Goal: Use online tool/utility: Utilize a website feature to perform a specific function

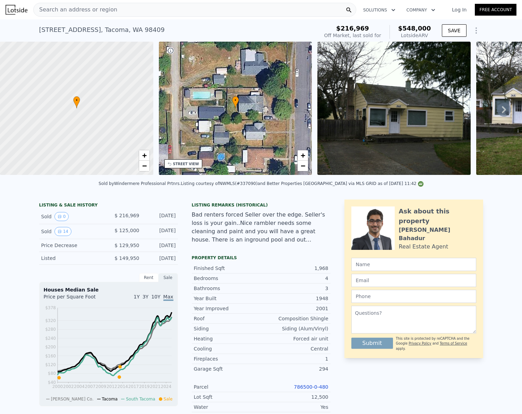
click at [118, 13] on div "Search an address or region" at bounding box center [194, 10] width 323 height 14
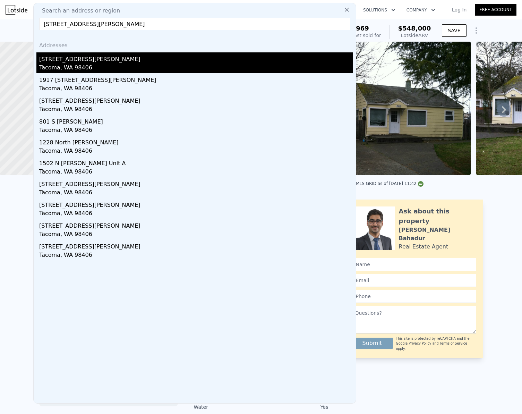
type input "[STREET_ADDRESS][PERSON_NAME]"
click at [93, 63] on div "Tacoma, WA 98406" at bounding box center [196, 68] width 314 height 10
type input "2"
type input "5"
type input "3.25"
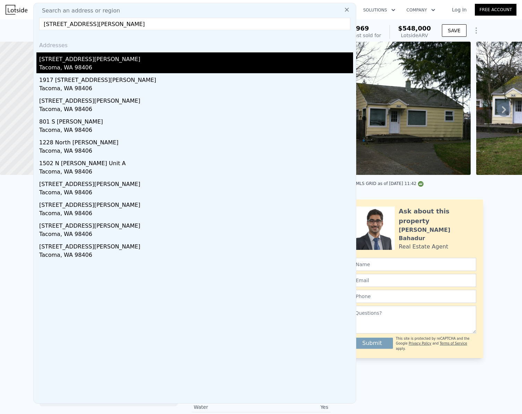
type input "1541"
type input "2866"
type input "2925"
type input "6000"
type input "$ 790,000"
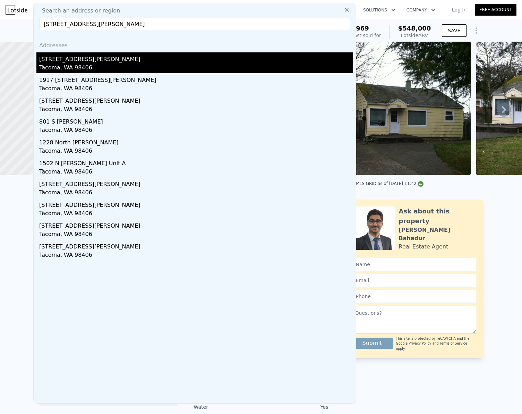
type input "7"
type input "$ 569,699"
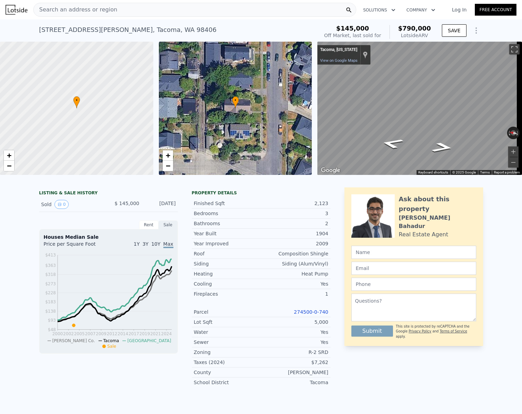
click at [121, 9] on div "Search an address or region" at bounding box center [194, 10] width 323 height 14
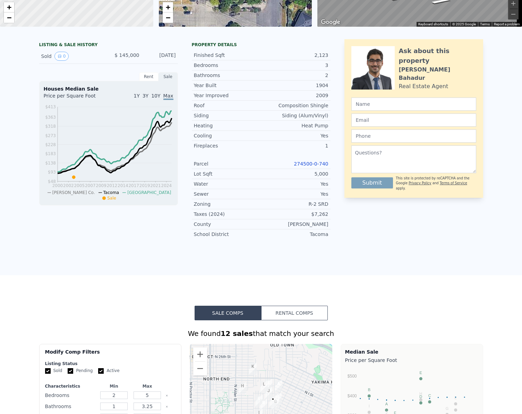
scroll to position [2, 0]
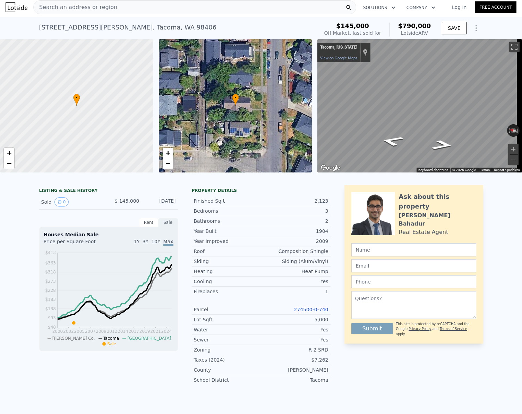
click at [95, 28] on div "[STREET_ADDRESS][PERSON_NAME]" at bounding box center [128, 28] width 178 height 10
copy div "[STREET_ADDRESS][PERSON_NAME] Sold [DATE] for $145k (~ARV $790k )"
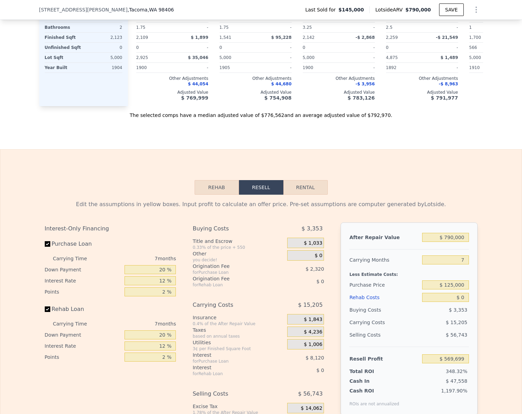
scroll to position [728, 0]
click at [46, 311] on input "Rehab Loan" at bounding box center [48, 309] width 6 height 6
checkbox input "false"
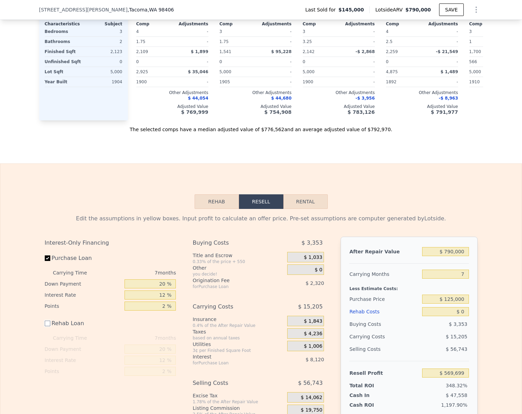
scroll to position [715, 0]
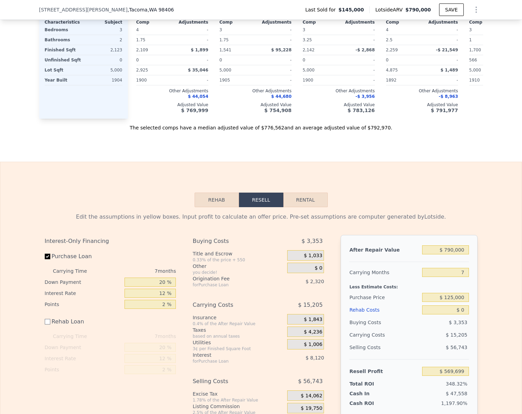
click at [128, 9] on span ", Tacoma , WA 98406" at bounding box center [151, 9] width 46 height 7
drag, startPoint x: 79, startPoint y: 9, endPoint x: 53, endPoint y: 8, distance: 26.0
click at [53, 8] on span "[STREET_ADDRESS][PERSON_NAME]" at bounding box center [83, 9] width 88 height 7
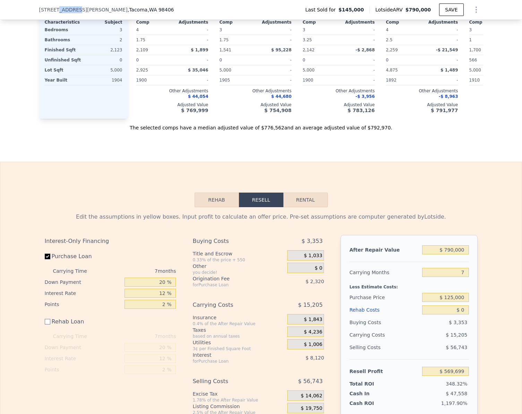
click at [53, 8] on span "[STREET_ADDRESS][PERSON_NAME]" at bounding box center [83, 9] width 88 height 7
copy span "[STREET_ADDRESS][PERSON_NAME]"
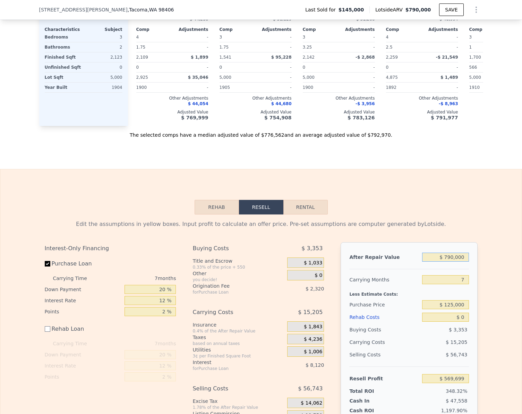
click at [459, 261] on input "$ 790,000" at bounding box center [445, 256] width 46 height 9
type input "$ 7"
type input "-$ 162,258"
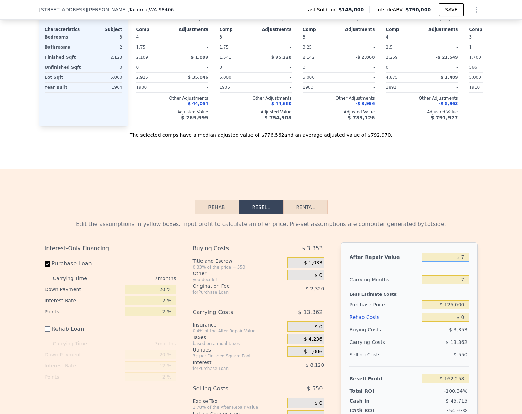
type input "$ 78"
type input "-$ 162,192"
type input "$ 780"
type input "-$ 161,544"
type input "$ 78,000"
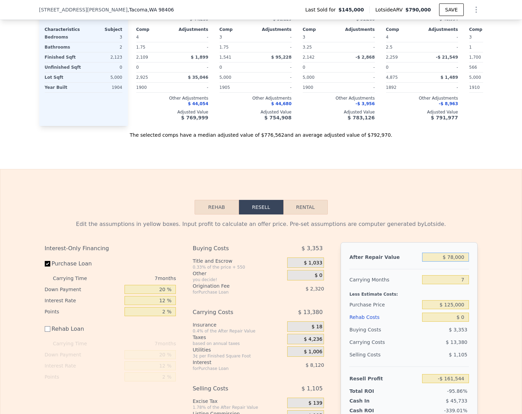
type input "-$ 155,038"
type input "$ 780,000"
type input "$ 560,434"
click at [487, 245] on div "Edit the assumptions in yellow boxes. Input profit to calculate an offer price.…" at bounding box center [260, 330] width 521 height 233
click at [459, 261] on input "$ 780,000" at bounding box center [445, 256] width 46 height 9
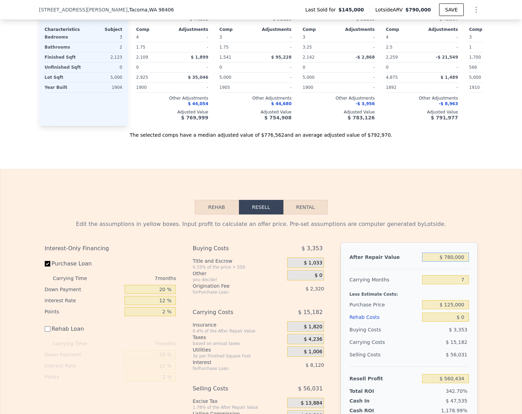
click at [459, 261] on input "$ 780,000" at bounding box center [445, 256] width 46 height 9
type input "$ 790,000,750"
checkbox input "true"
type input "$ 731,802,397"
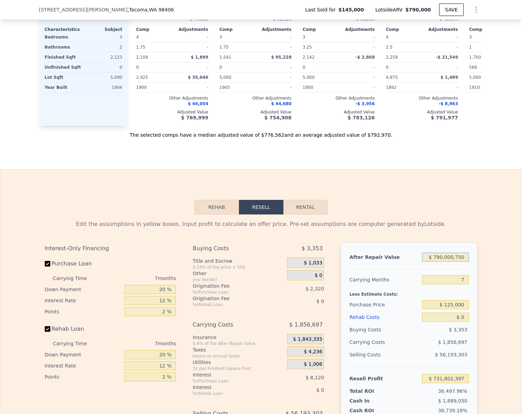
type input "$ 7,900,007,500"
type input "$ 7,319,484,349"
click at [459, 261] on input "$ 7,900,007,500" at bounding box center [445, 256] width 46 height 9
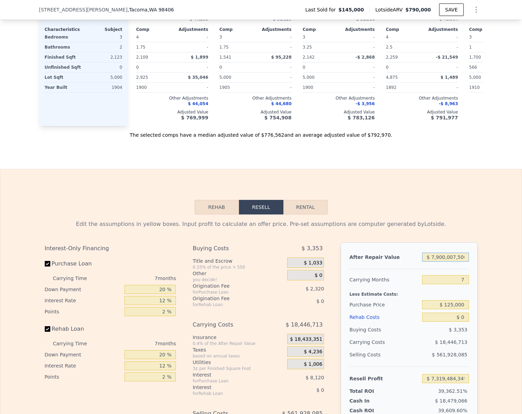
type input "$ 7"
type input "-$ 162,258"
type input "$ 75"
type input "-$ 162,195"
type input "$ 750"
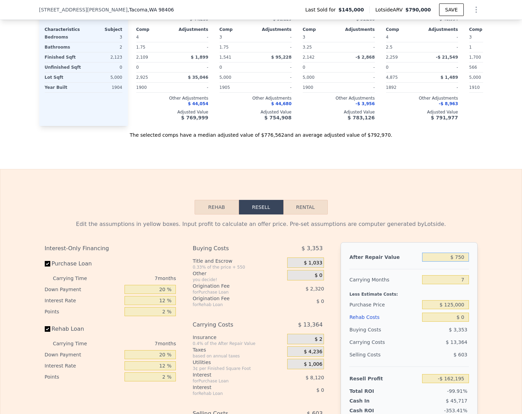
type input "-$ 161,570"
type input "$ 750,000"
type input "$ 532,637"
type input "$ 750,000"
click at [46, 331] on input "Rehab Loan" at bounding box center [48, 329] width 6 height 6
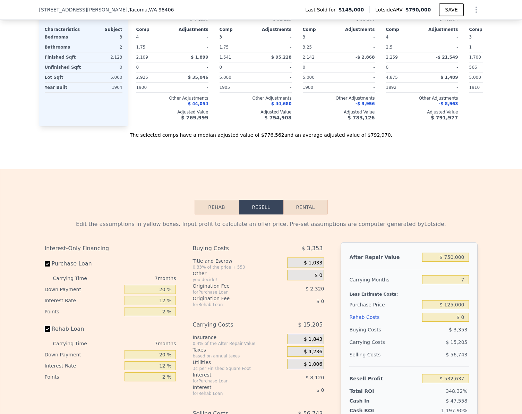
checkbox input "true"
type input "$ 790,000"
type input "$ 569,699"
click at [45, 331] on input "Rehab Loan" at bounding box center [48, 329] width 6 height 6
checkbox input "false"
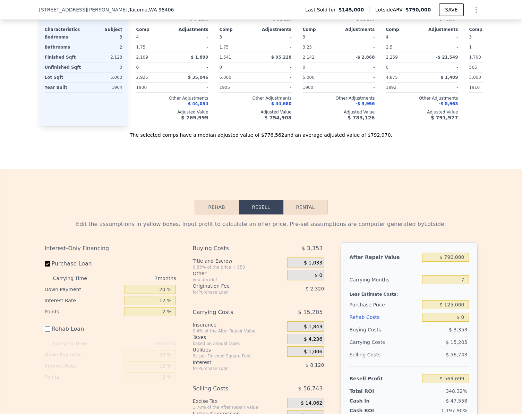
scroll to position [812, 0]
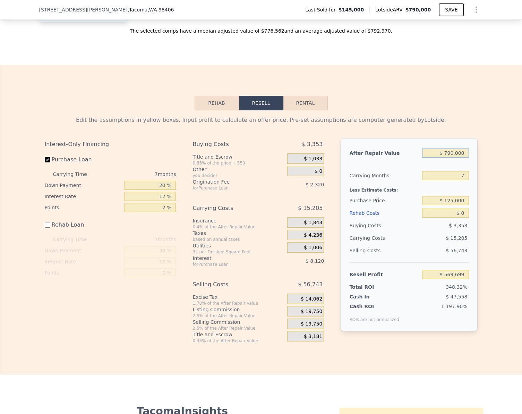
click at [463, 157] on input "$ 790,000" at bounding box center [445, 152] width 46 height 9
type input "$ 7"
type input "-$ 162,258"
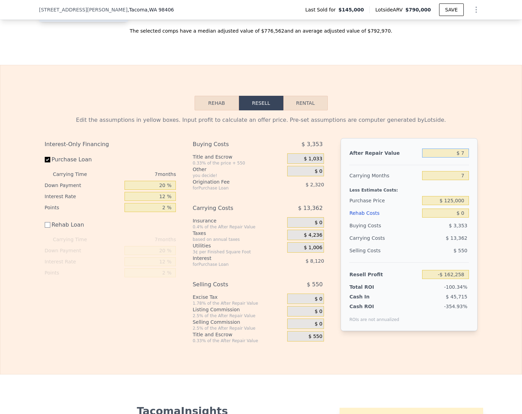
type input "$ 78"
type input "-$ 162,192"
type input "$ 780"
type input "-$ 161,544"
type input "$ 78,000"
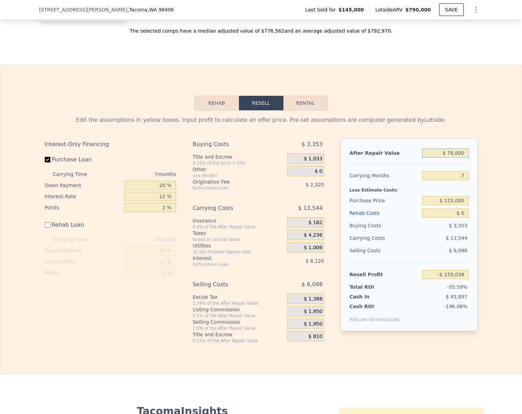
type input "-$ 89,995"
type input "$ 780,000"
type input "$ 560,434"
type input "$ 780,000"
click at [461, 217] on input "$ 0" at bounding box center [445, 212] width 46 height 9
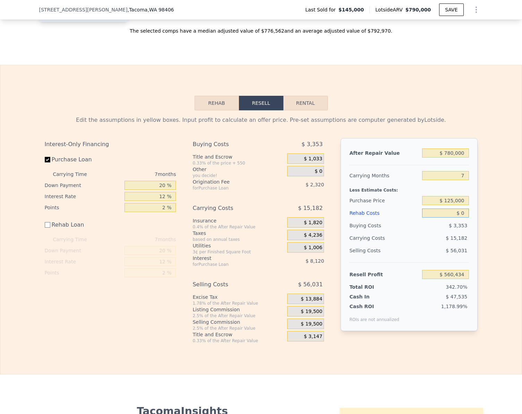
click at [461, 217] on input "$ 0" at bounding box center [445, 212] width 46 height 9
click at [461, 205] on input "$ 125,000" at bounding box center [445, 200] width 46 height 9
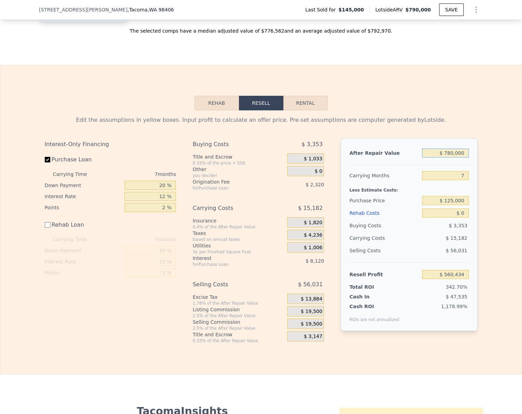
click at [463, 157] on input "$ 780,000" at bounding box center [445, 152] width 46 height 9
type input "$ 581,941"
click at [463, 157] on input "$ 780,000" at bounding box center [445, 152] width 46 height 9
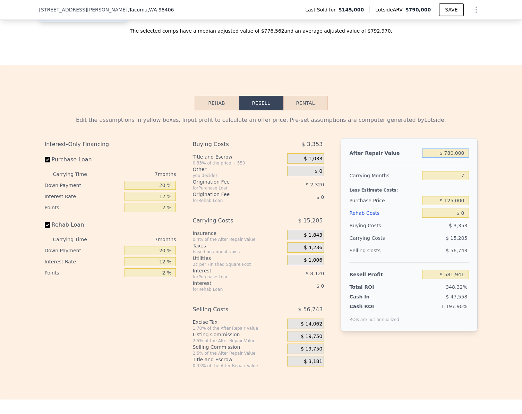
checkbox input "true"
type input "$ 790,000"
type input "$ 569,699"
type input "$ 7,900,007"
type input "$ 7,157,382"
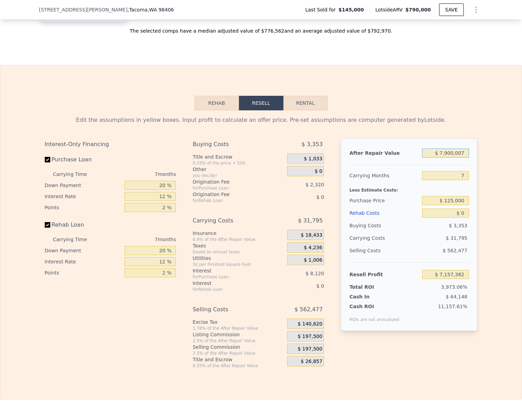
click at [460, 157] on input "$ 7,900,007" at bounding box center [445, 152] width 46 height 9
type input "$ 7"
type input "-$ 162,258"
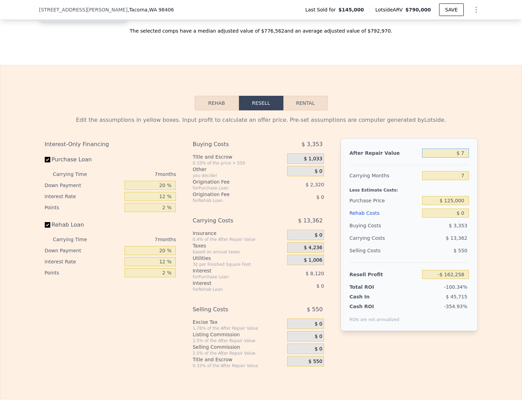
type input "$ 75"
type input "-$ 162,195"
type input "$ 750"
type input "-$ 161,570"
type input "$ 7,500"
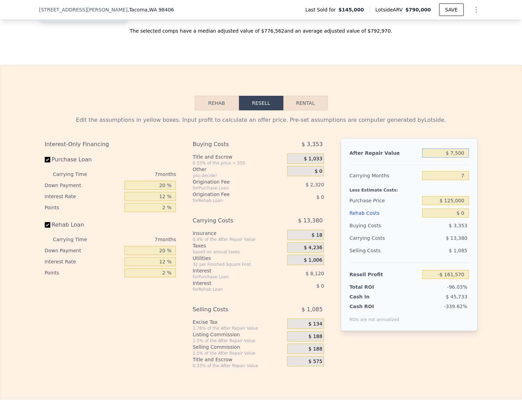
type input "-$ 155,318"
type input "$ 750,000"
type input "$ 532,637"
type input "$ 750,000"
click at [481, 236] on div "Edit the assumptions in yellow boxes. Input profit to calculate an offer price.…" at bounding box center [260, 239] width 521 height 258
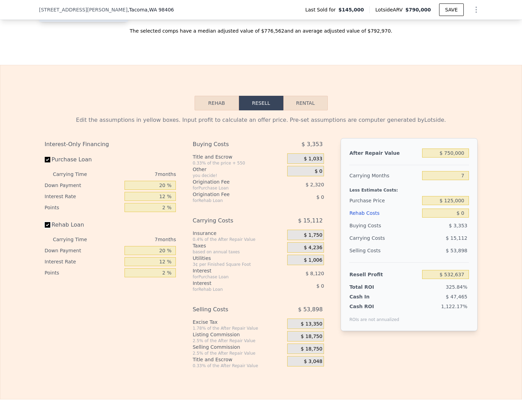
click at [45, 227] on input "Rehab Loan" at bounding box center [48, 225] width 6 height 6
checkbox input "false"
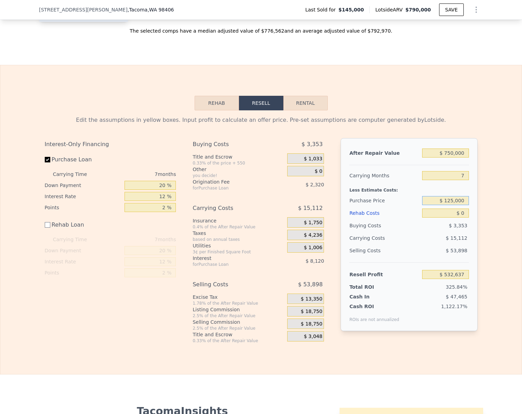
click at [461, 205] on input "$ 125,000" at bounding box center [445, 200] width 46 height 9
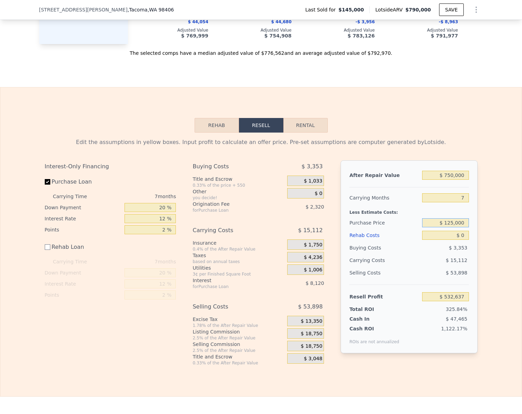
scroll to position [885, 0]
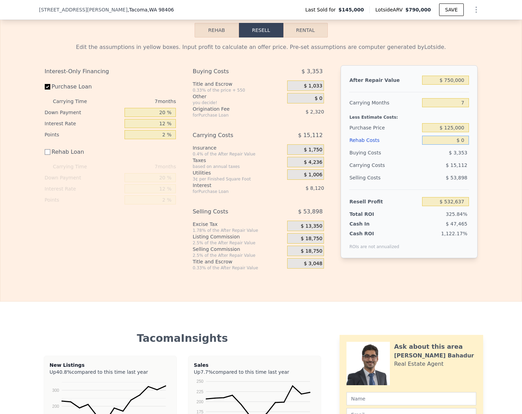
click at [459, 145] on input "$ 0" at bounding box center [445, 140] width 46 height 9
type input "$ 554,144"
click at [459, 145] on input "$ 0" at bounding box center [445, 140] width 46 height 9
type input "$ 5"
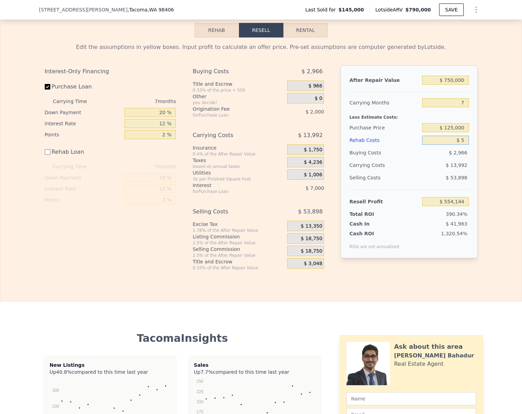
type input "$ 554,139"
type input "$ 50"
type input "$ 554,094"
type input "$ 500"
type input "$ 553,644"
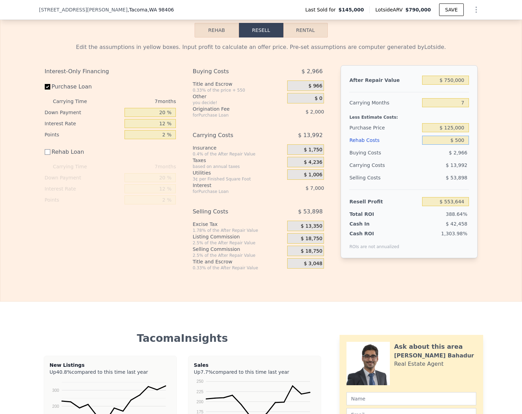
type input "$ 5,000"
type input "$ 549,144"
type input "$ 50,000"
type input "$ 504,144"
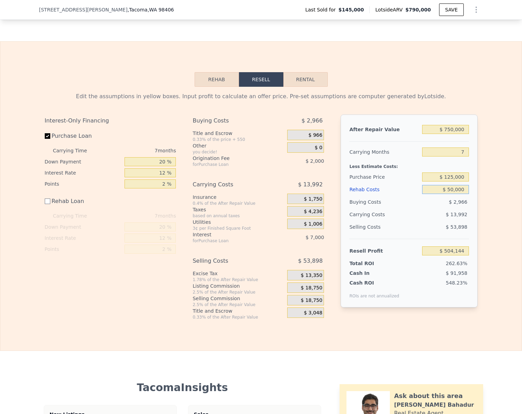
scroll to position [839, 0]
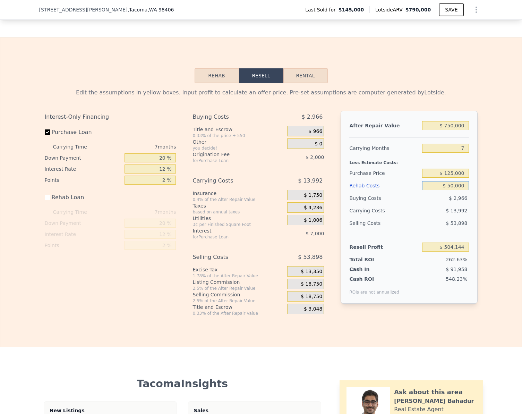
type input "$ 50,000"
click at [461, 251] on input "$ 504,144" at bounding box center [445, 246] width 46 height 9
type input "$ 50,000"
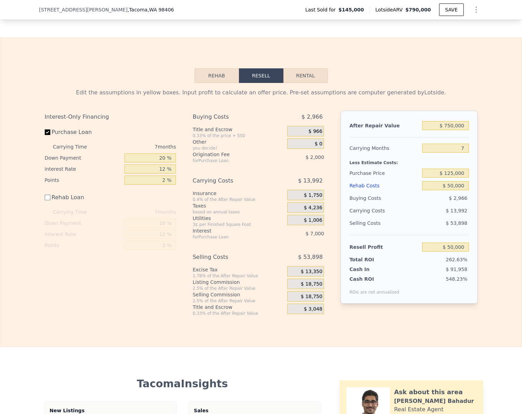
click at [479, 305] on div "Edit the assumptions in yellow boxes. Input profit to calculate an offer price.…" at bounding box center [261, 199] width 444 height 233
type input "$ 547,327"
click at [463, 251] on input "$ 50,000" at bounding box center [445, 246] width 46 height 9
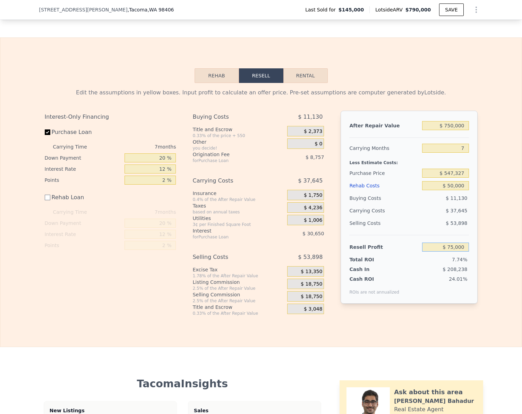
type input "$ 75,000"
click at [478, 311] on div "Edit the assumptions in yellow boxes. Input profit to calculate an offer price.…" at bounding box center [261, 199] width 444 height 233
type input "$ 524,079"
click at [460, 190] on input "$ 50,000" at bounding box center [445, 185] width 46 height 9
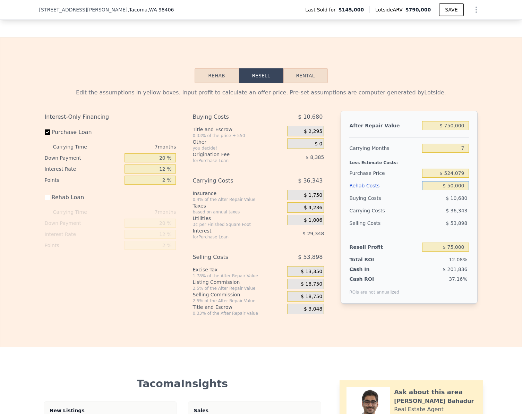
click at [460, 190] on input "$ 50,000" at bounding box center [445, 185] width 46 height 9
type input "$ 75"
type input "$ 124,925"
type input "$ 750,000"
type input "-$ 625,000"
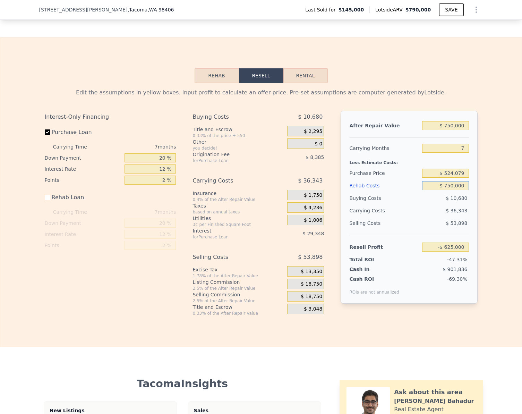
type input "$ 75,000"
type input "$ 50,000"
type input "$ 75,000"
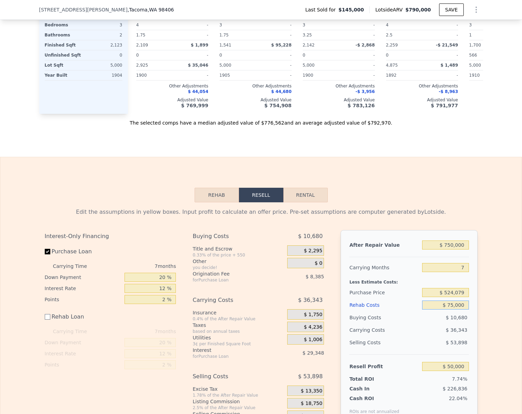
scroll to position [711, 0]
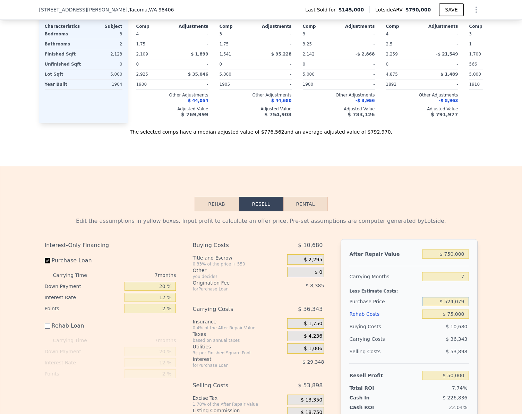
click at [461, 306] on input "$ 524,079" at bounding box center [445, 301] width 46 height 9
click at [462, 306] on input "$ 524,079" at bounding box center [445, 301] width 46 height 9
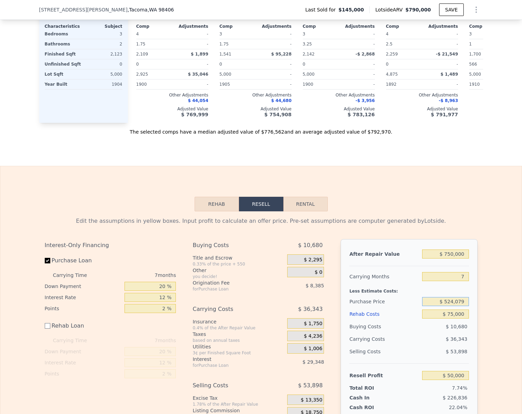
click at [462, 306] on input "$ 524,079" at bounding box center [445, 301] width 46 height 9
type input "$ 750,000"
click at [487, 292] on div "Edit the assumptions in yellow boxes. Input profit to calculate an offer price.…" at bounding box center [260, 327] width 521 height 233
type input "-$ 192,938"
click at [462, 318] on input "$ 75,000" at bounding box center [445, 313] width 46 height 9
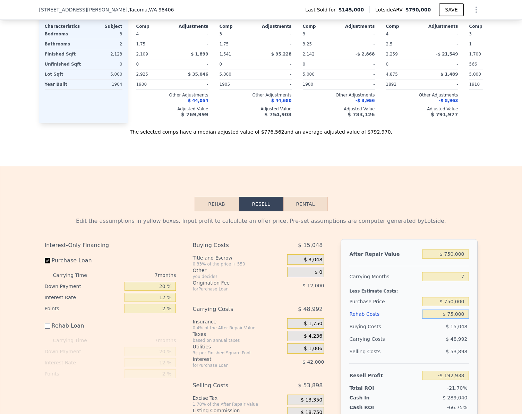
click at [462, 318] on input "$ 75,000" at bounding box center [445, 313] width 46 height 9
type input "$ 1"
type input "-$ 117,939"
type input "$ 10"
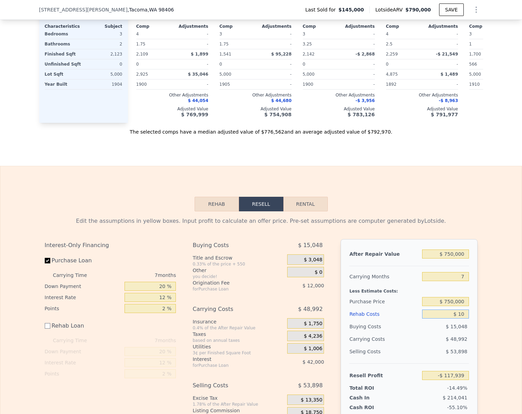
type input "-$ 117,948"
type input "$ 1,000"
type input "-$ 118,938"
type input "$ 1"
type input "-$ 117,939"
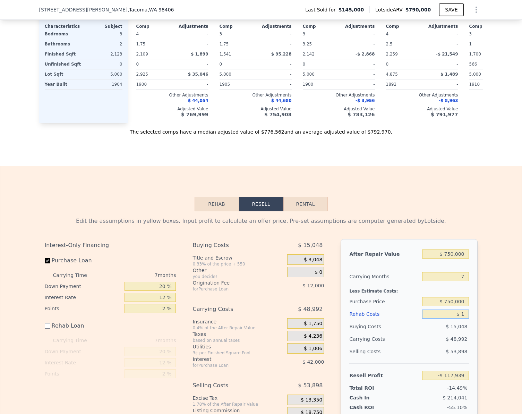
type input "$ 21"
type input "-$ 117,959"
type input "$ 201"
type input "-$ 118,139"
type input "$ 20,001"
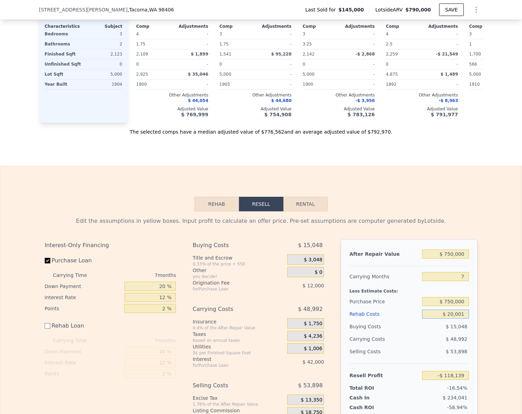
type input "-$ 137,939"
type input "$ 2,000"
type input "-$ 119,938"
type input "$ 20,000"
type input "-$ 137,938"
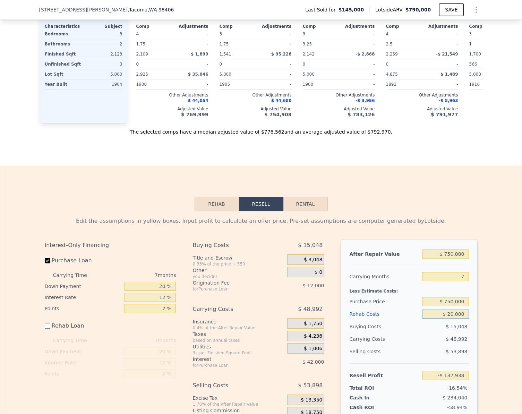
type input "$ 20,000"
click at [485, 366] on div "Edit the assumptions in yellow boxes. Input profit to calculate an offer price.…" at bounding box center [260, 327] width 521 height 233
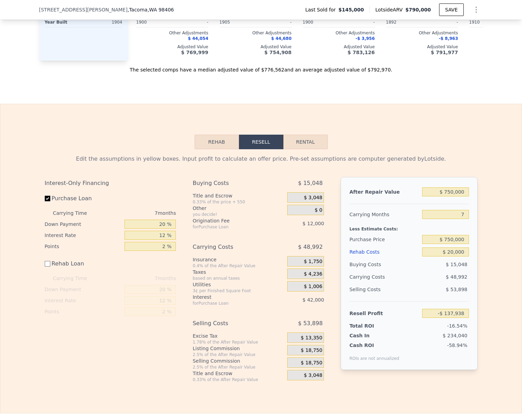
scroll to position [815, 0]
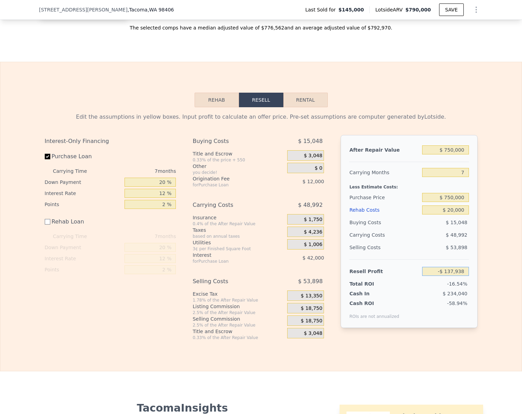
click at [460, 276] on input "-$ 137,938" at bounding box center [445, 271] width 46 height 9
click at [463, 202] on input "$ 750,000" at bounding box center [445, 197] width 46 height 9
type input "$ 550,000"
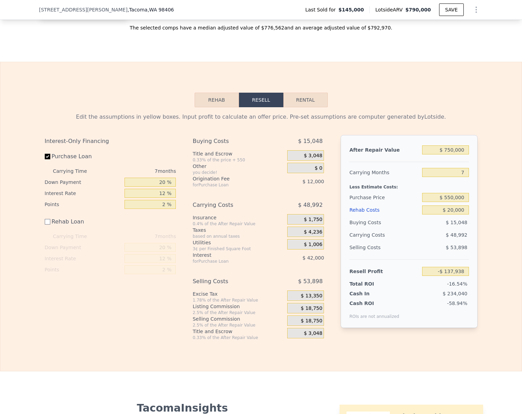
click at [503, 277] on div "Edit the assumptions in yellow boxes. Input profit to calculate an offer price.…" at bounding box center [260, 223] width 521 height 233
click at [460, 276] on input "$ 77,128" at bounding box center [445, 271] width 46 height 9
type input "$ 30,000"
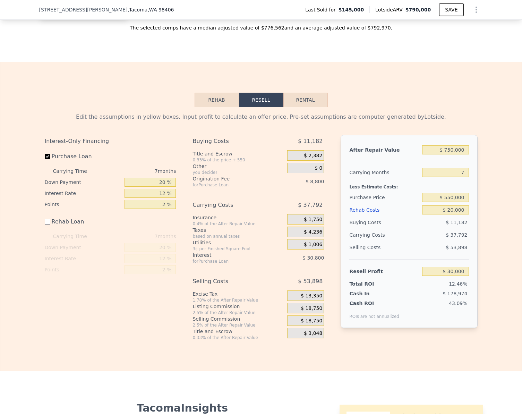
click at [493, 268] on div "Edit the assumptions in yellow boxes. Input profit to calculate an offer price.…" at bounding box center [260, 223] width 521 height 233
type input "$ 593,825"
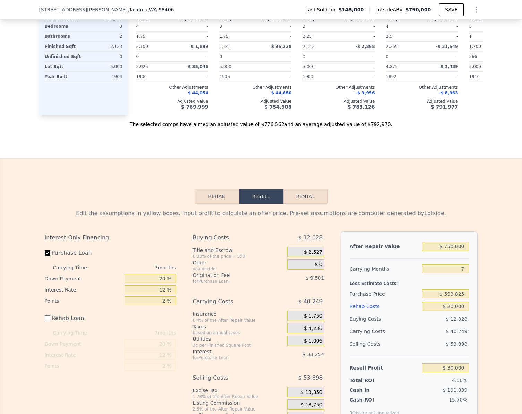
scroll to position [712, 0]
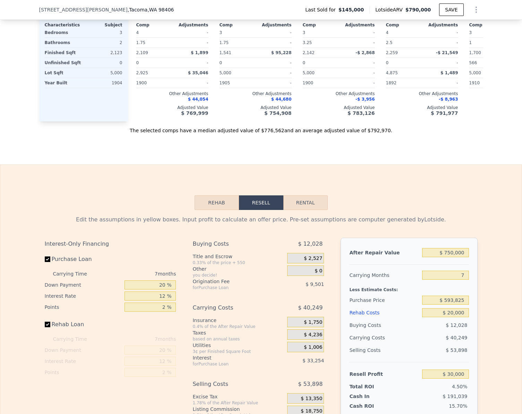
checkbox input "true"
type input "$ 790,000"
type input "$ 0"
type input "$ 569,699"
